Goal: Information Seeking & Learning: Learn about a topic

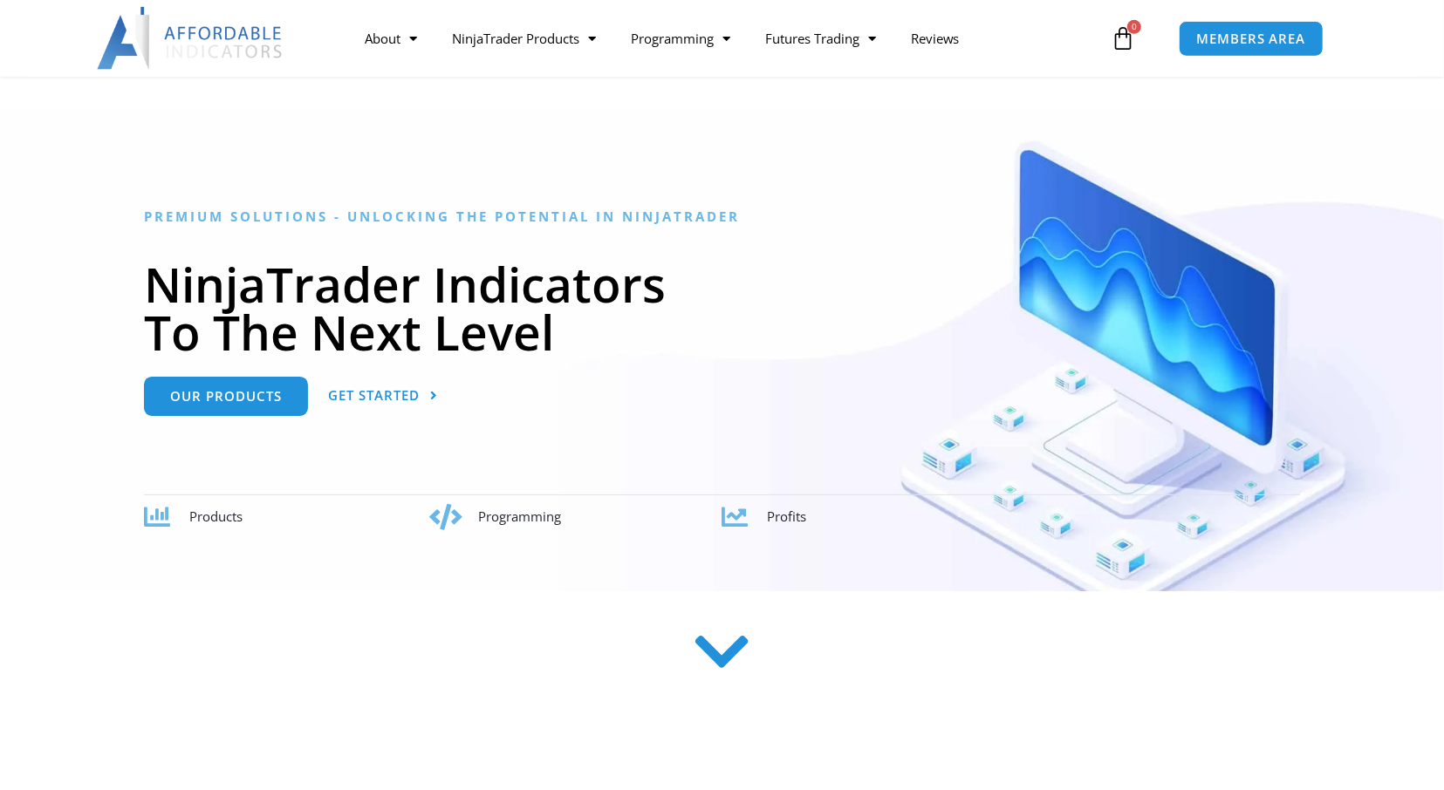
scroll to position [89, 0]
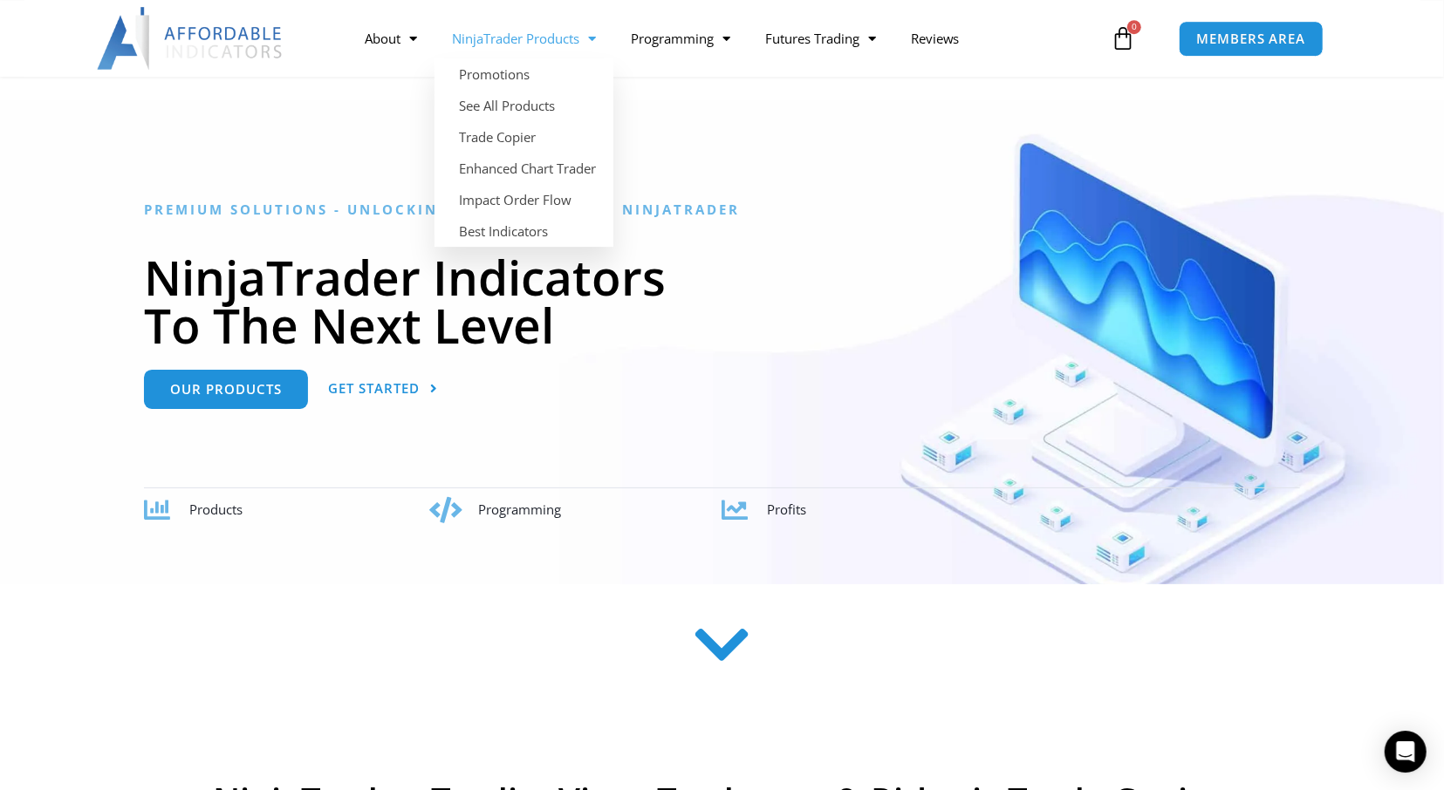
click at [573, 35] on link "NinjaTrader Products" at bounding box center [524, 38] width 179 height 40
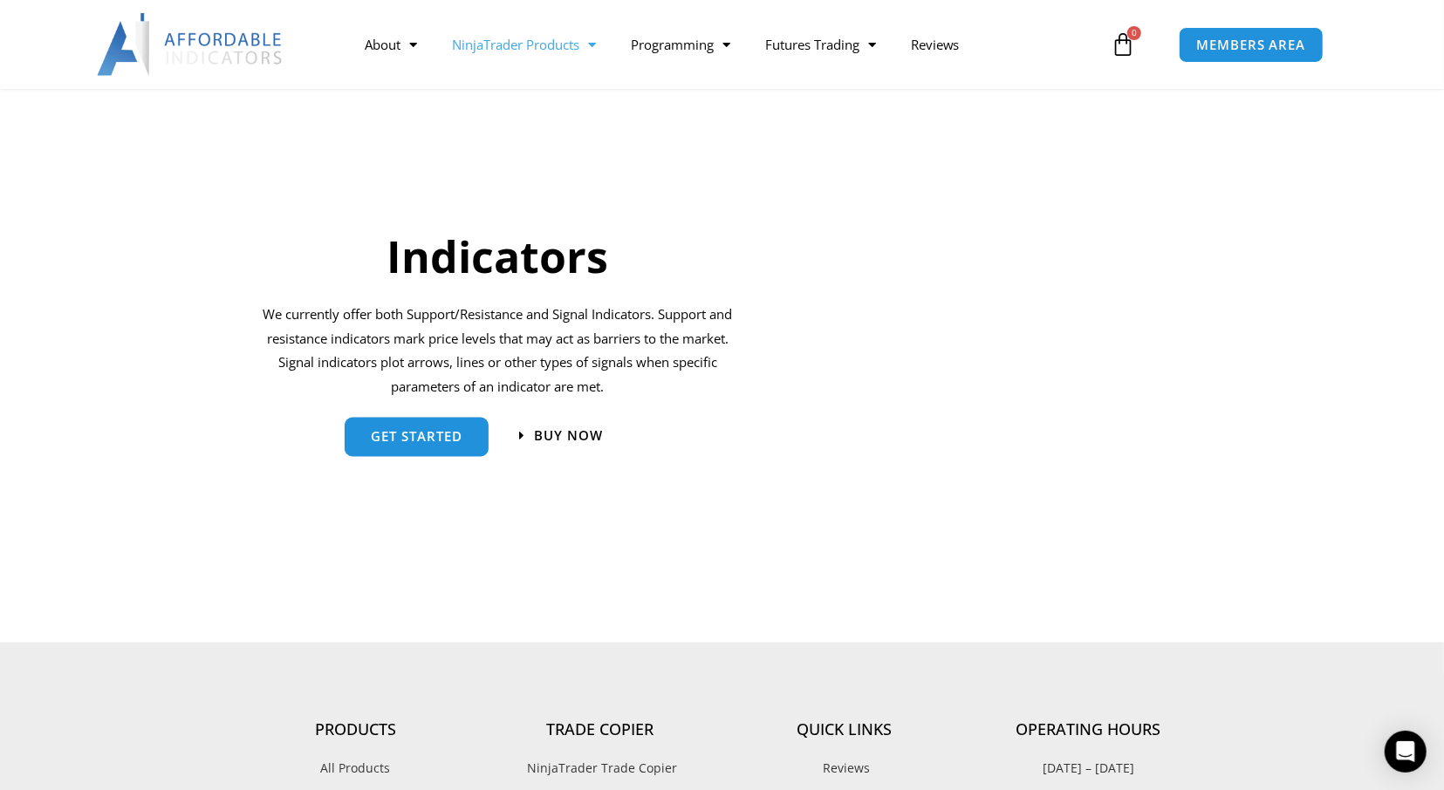
scroll to position [1766, 0]
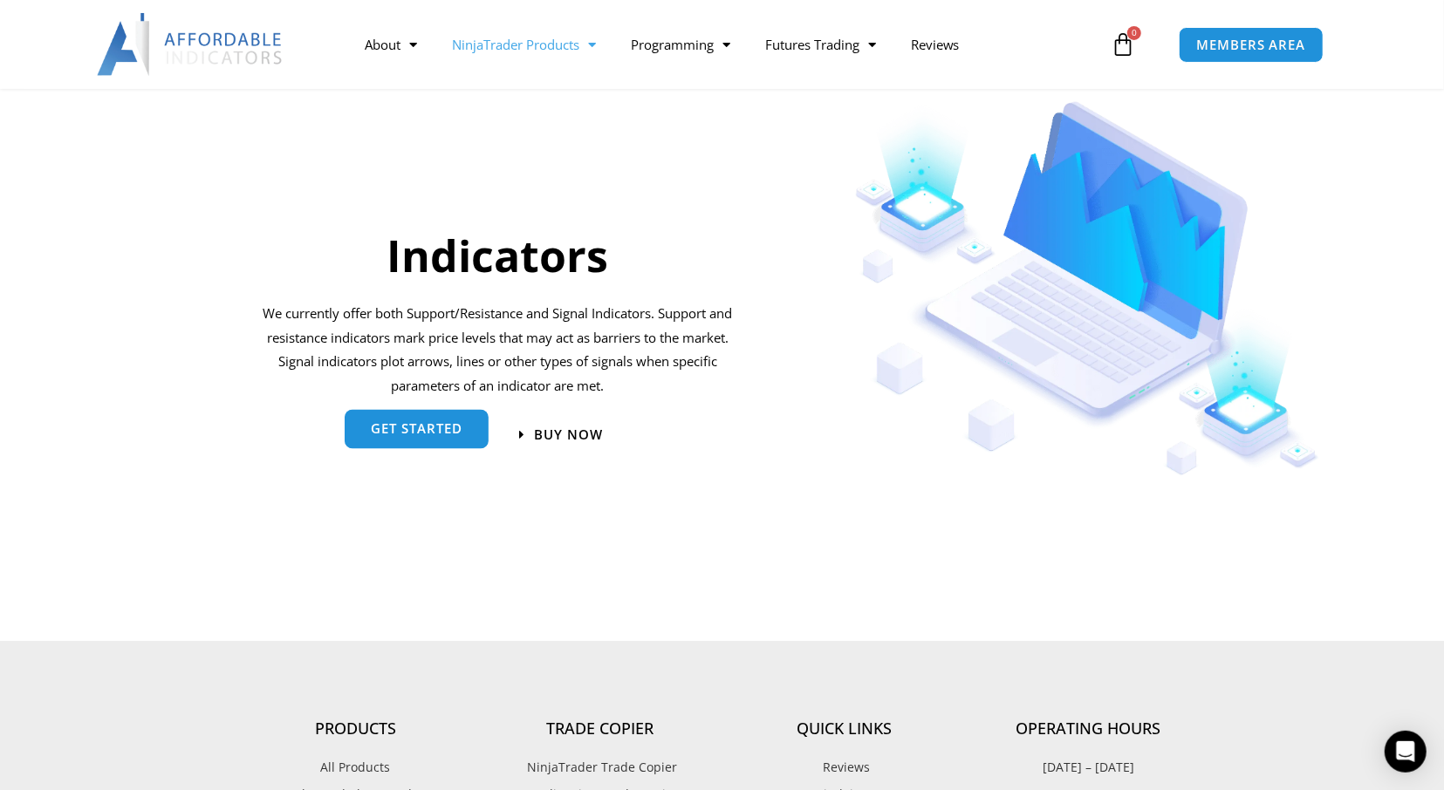
click at [446, 441] on link "get started" at bounding box center [417, 429] width 144 height 39
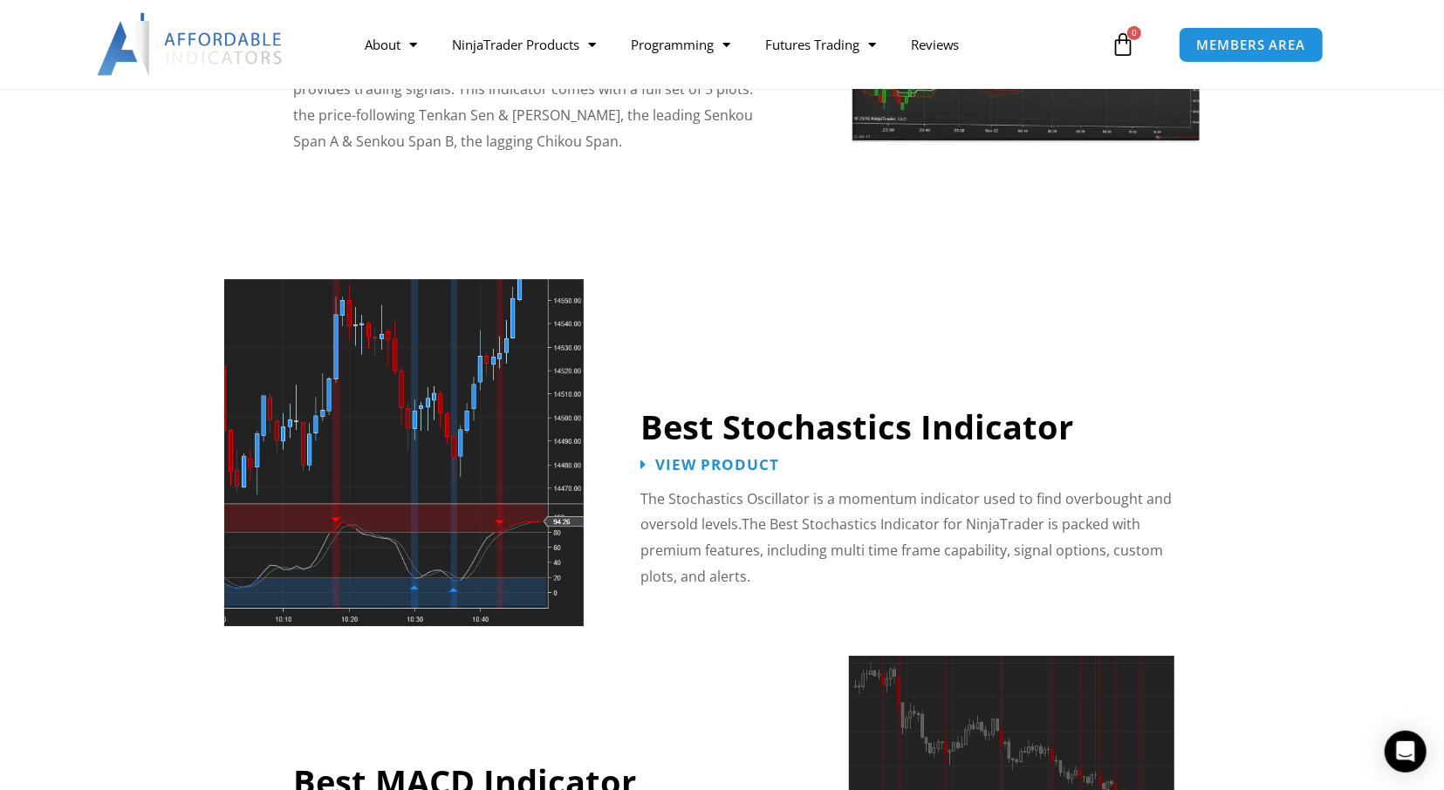
scroll to position [3364, 0]
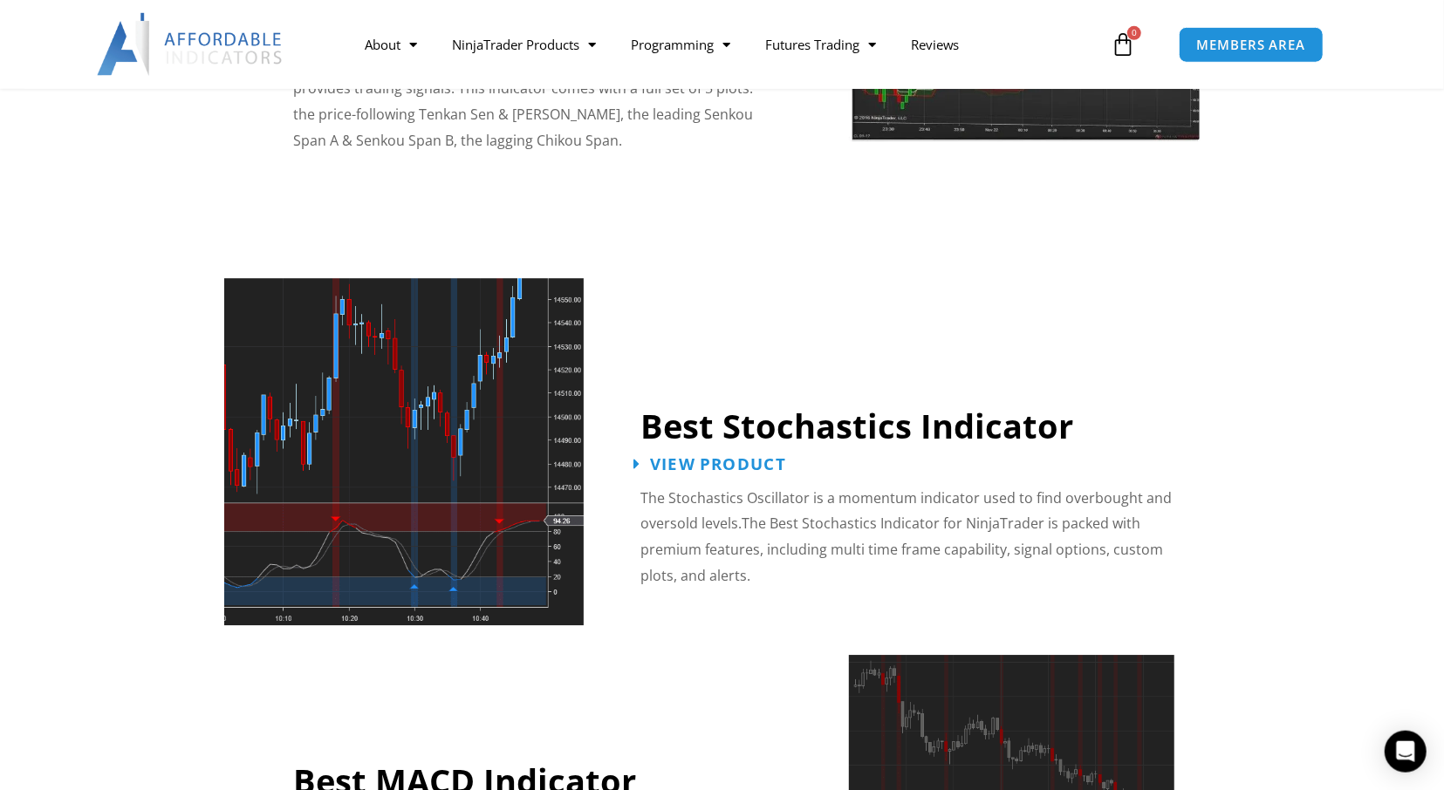
click at [690, 455] on span "View Product" at bounding box center [718, 463] width 136 height 17
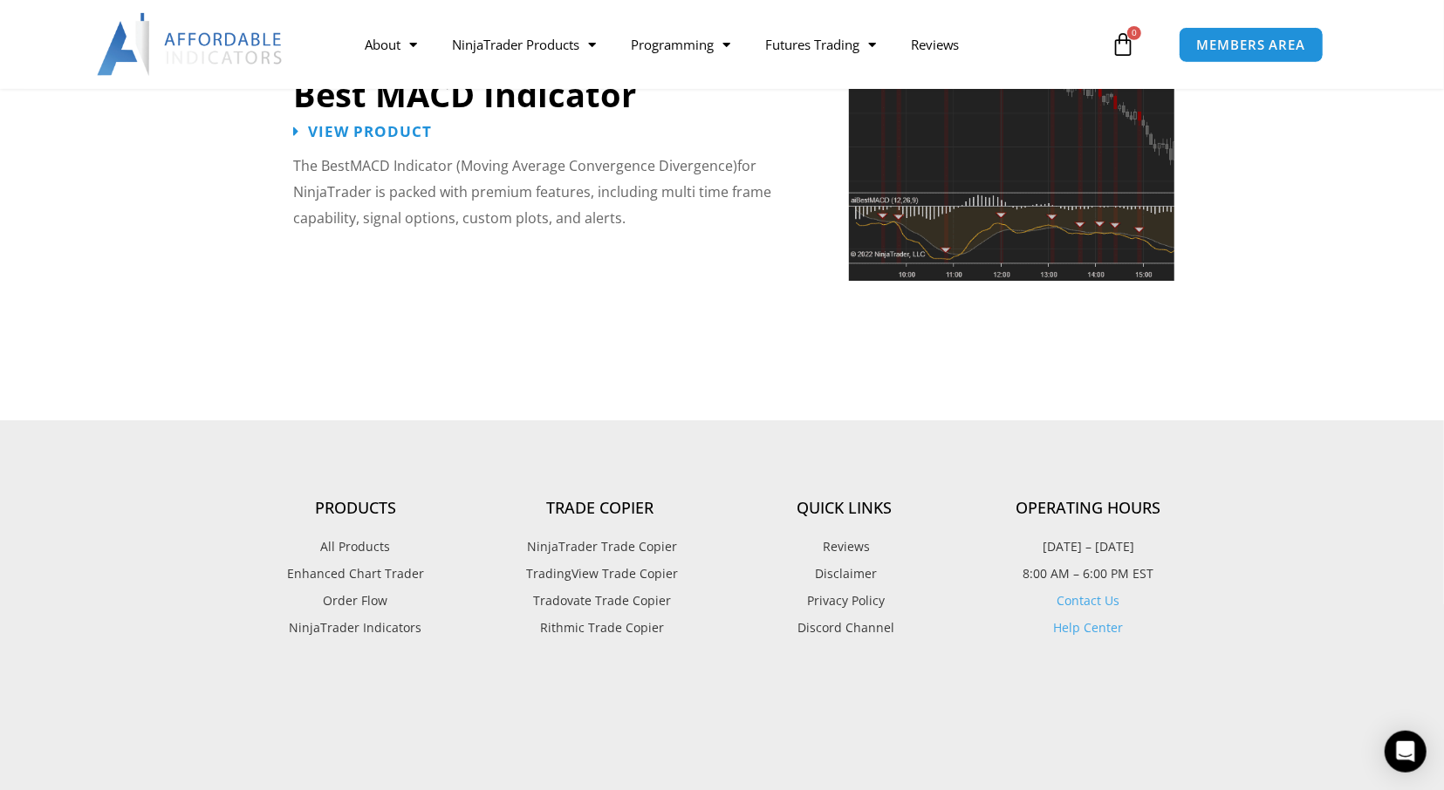
scroll to position [4051, 0]
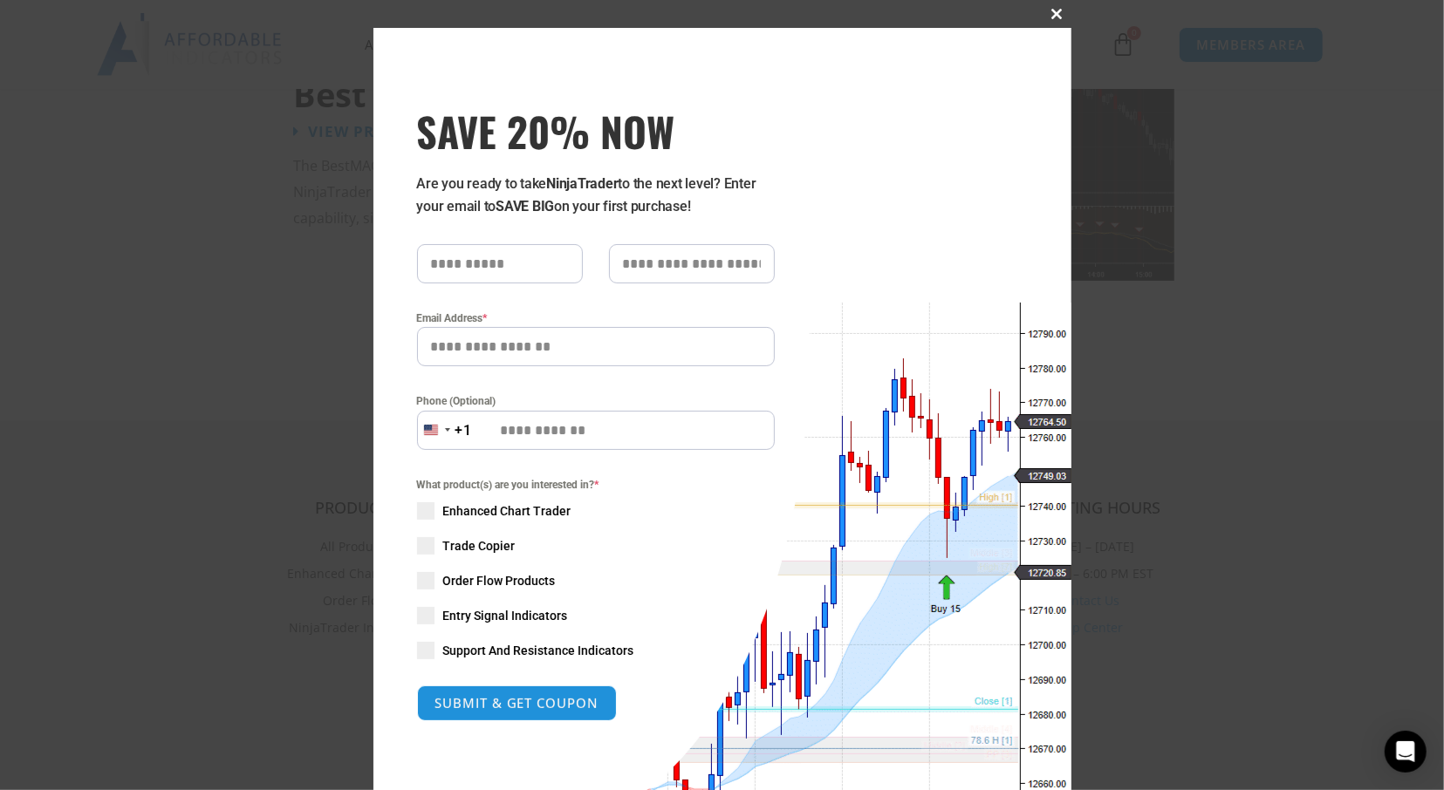
click at [1057, 10] on span at bounding box center [1058, 14] width 28 height 10
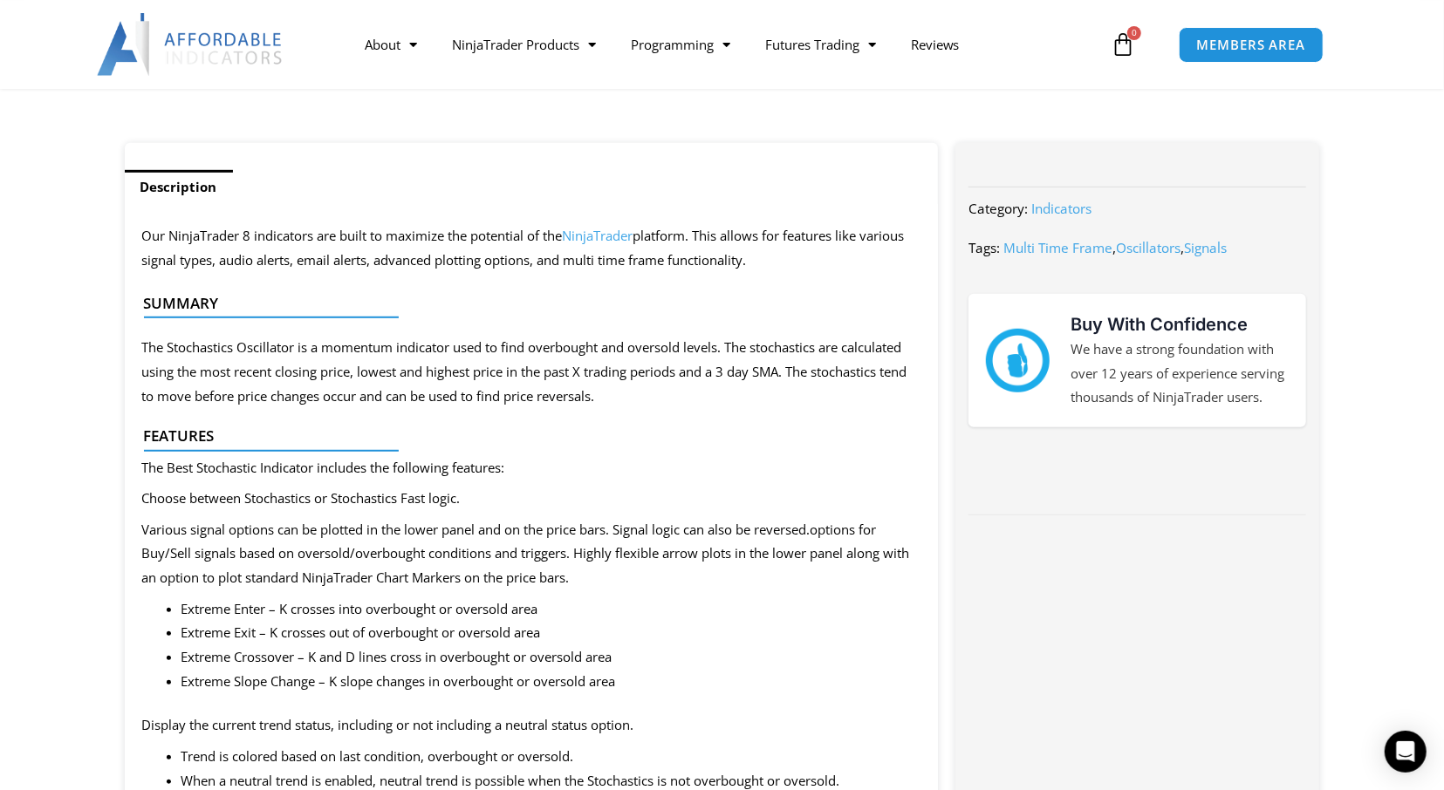
scroll to position [605, 0]
